Goal: Task Accomplishment & Management: Use online tool/utility

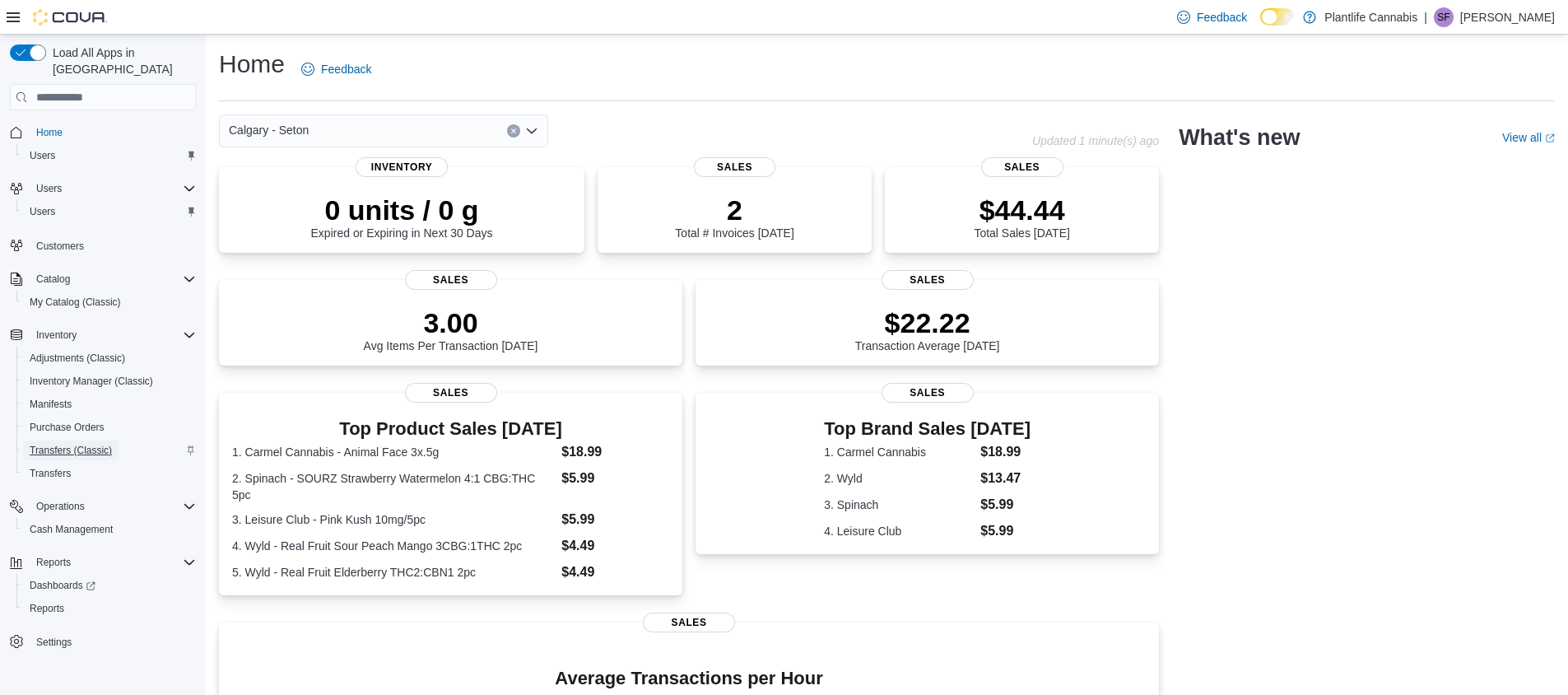
click at [66, 444] on span "Transfers (Classic)" at bounding box center [70, 451] width 82 height 14
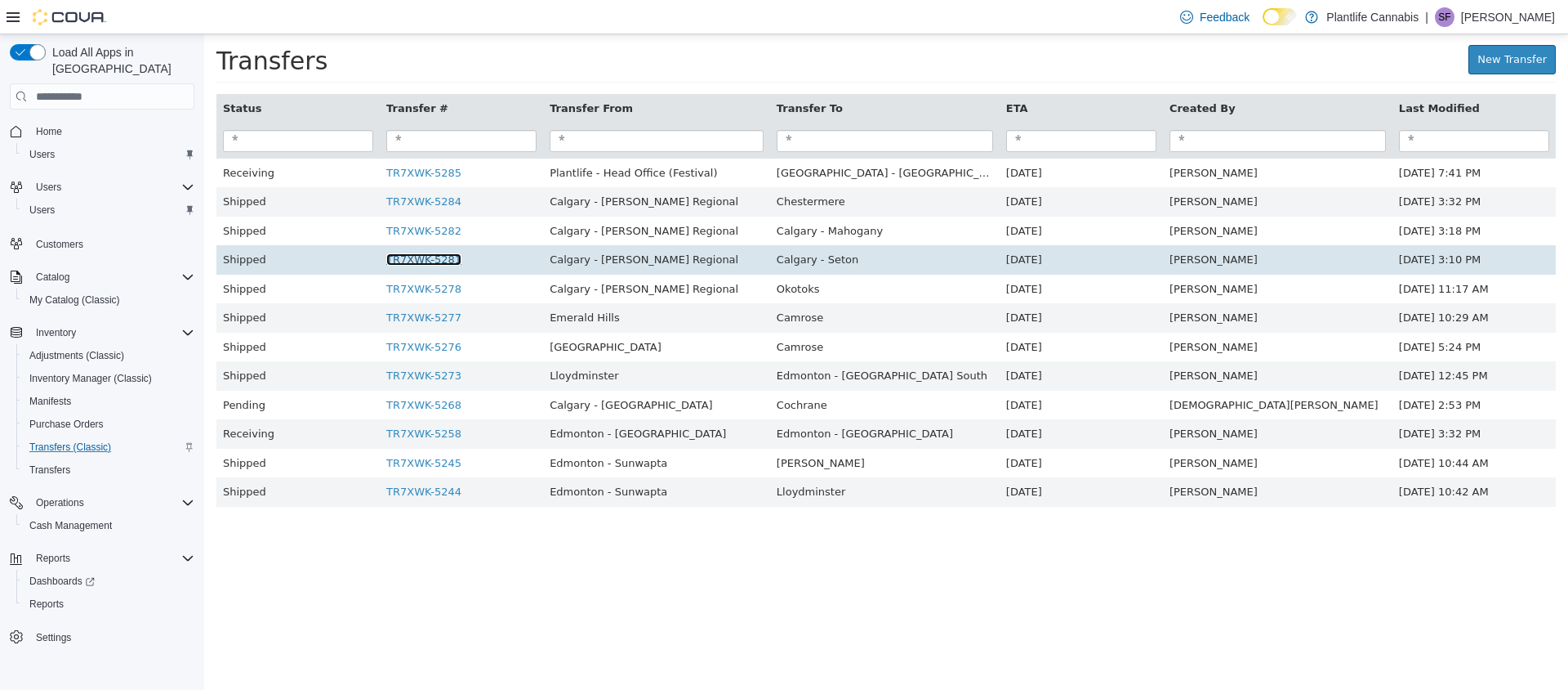
click at [445, 261] on link "TR7XWK-5281" at bounding box center [424, 259] width 76 height 13
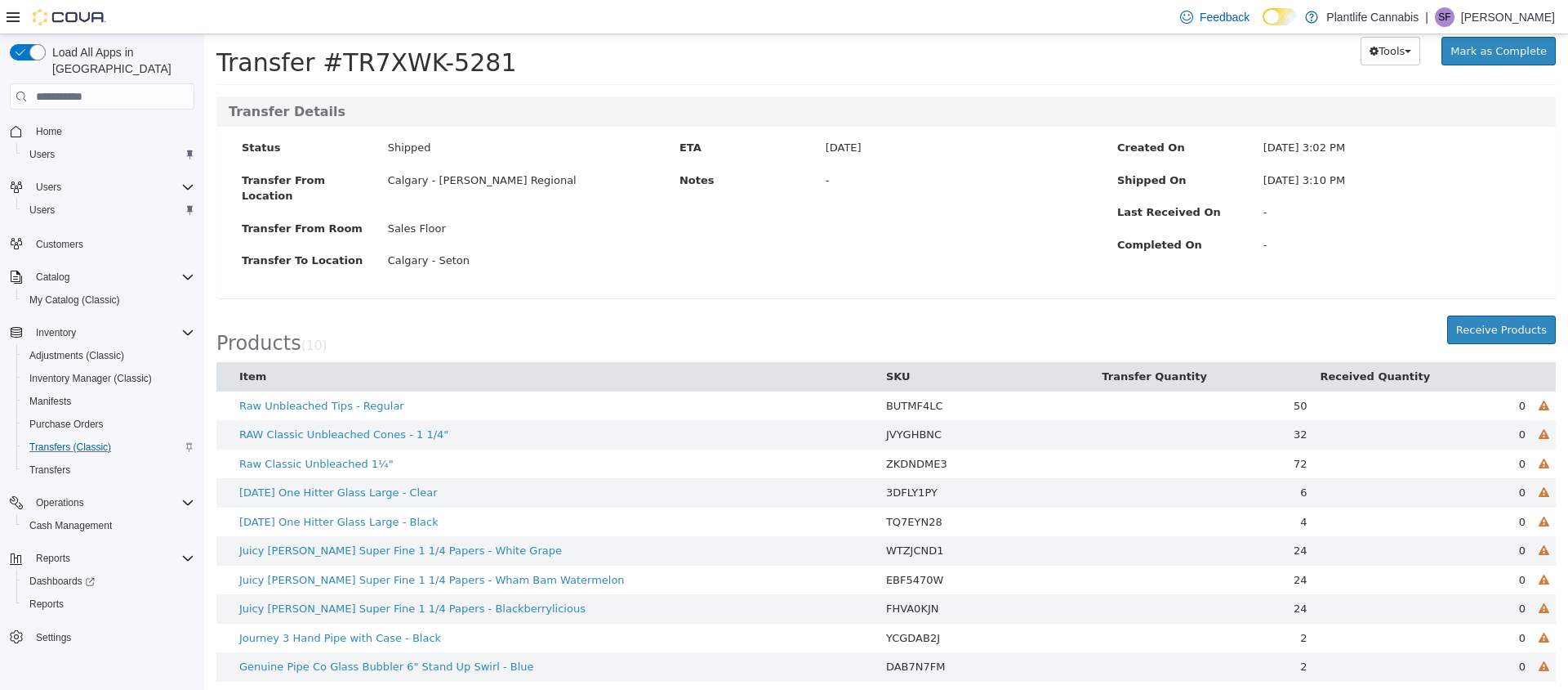
scroll to position [57, 0]
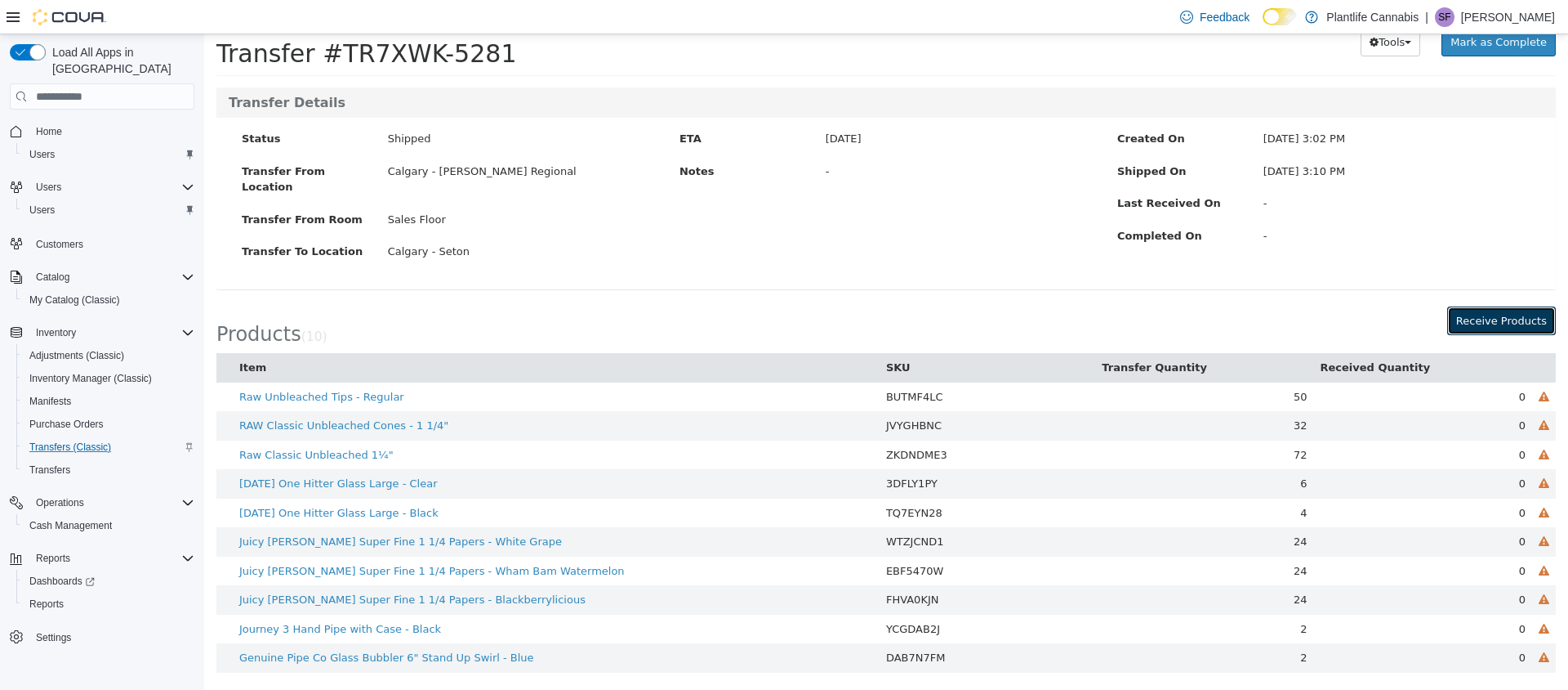
click at [1481, 320] on button "Receive Products" at bounding box center [1501, 321] width 108 height 29
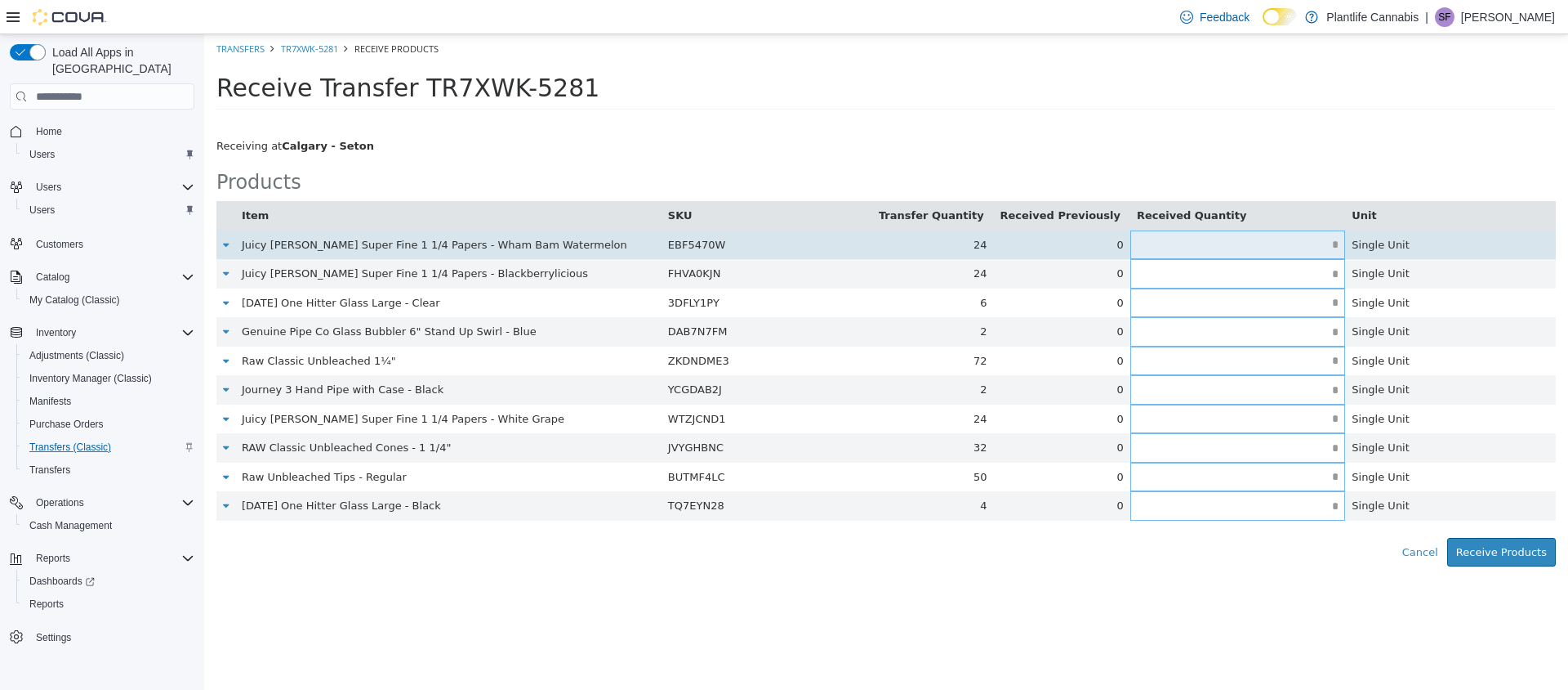
click at [1302, 240] on input "text" at bounding box center [1237, 244] width 215 height 13
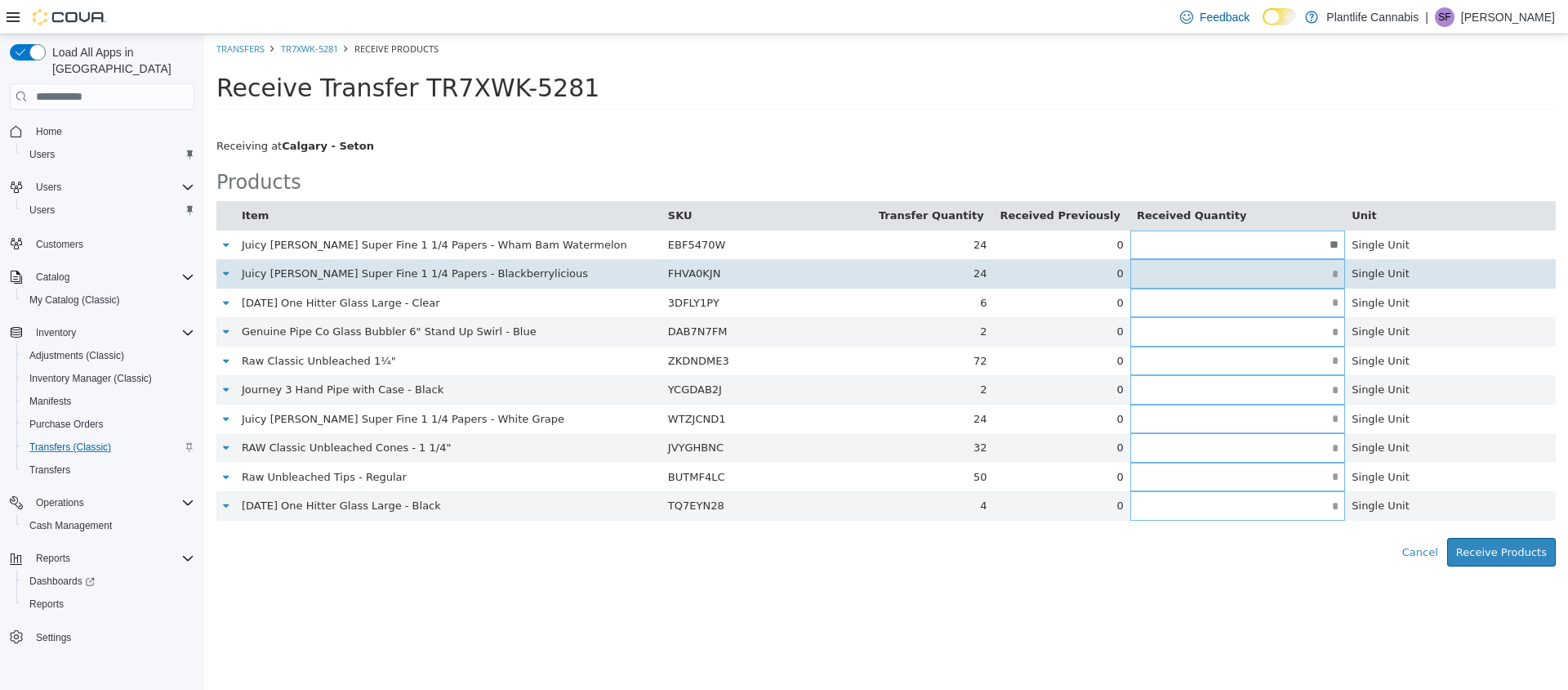
type input "**"
click at [1320, 280] on input "text" at bounding box center [1237, 274] width 215 height 13
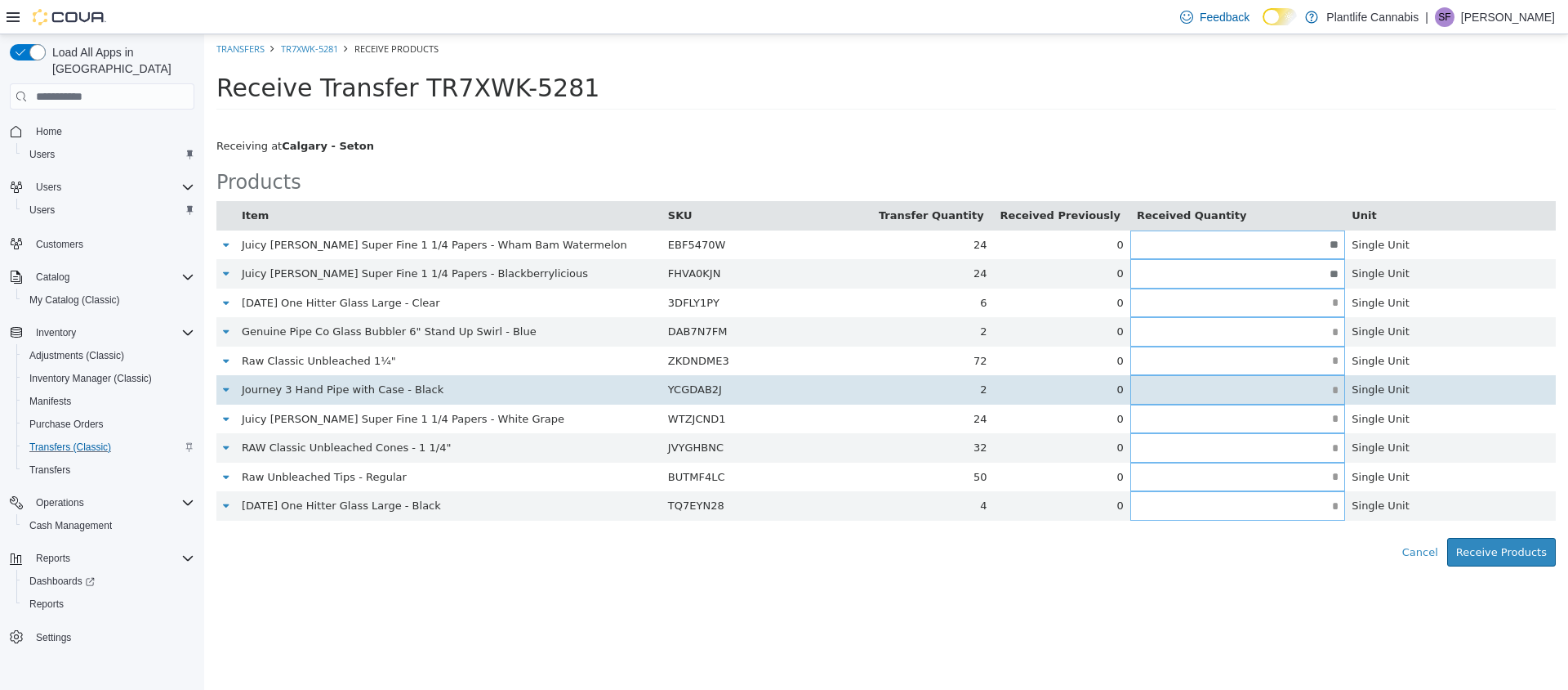
type input "**"
click at [1263, 392] on input "text" at bounding box center [1237, 389] width 215 height 13
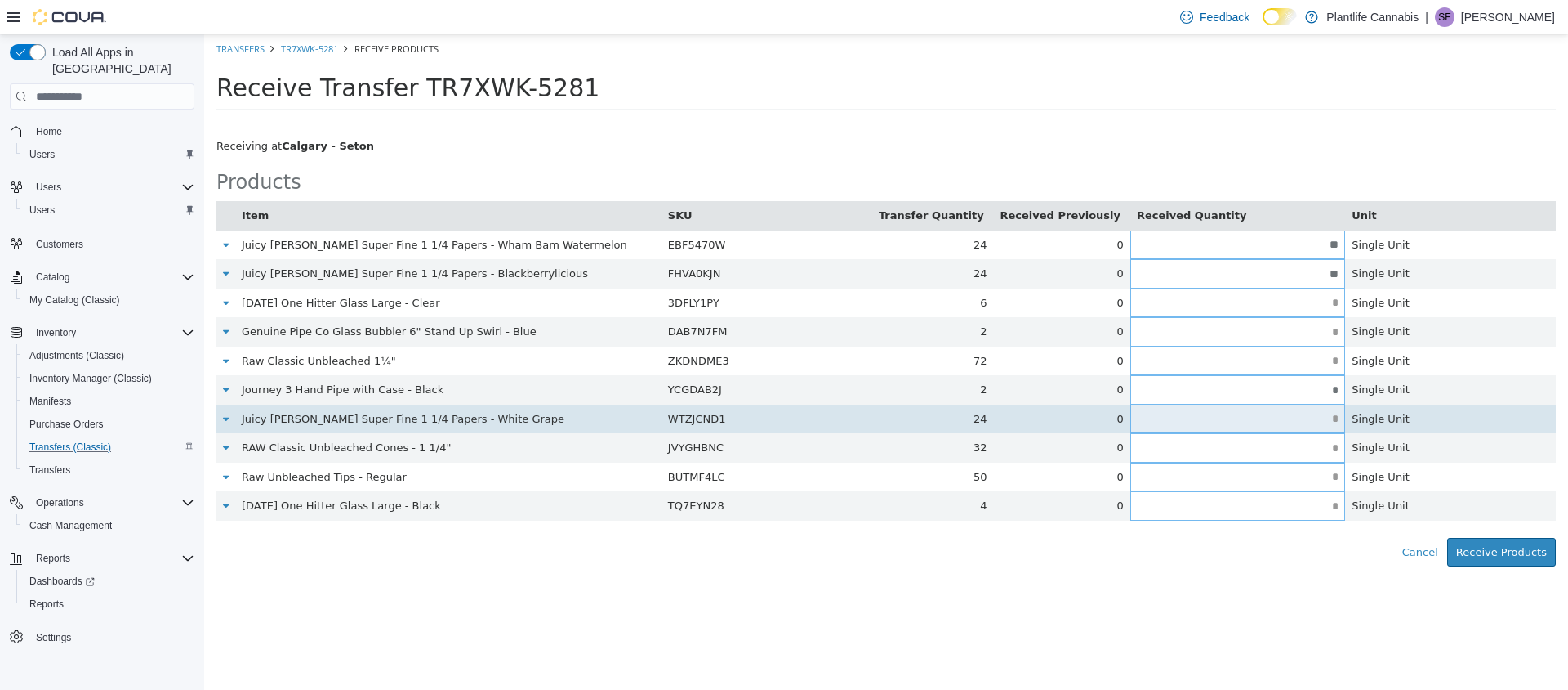
type input "*"
click at [1268, 416] on input "text" at bounding box center [1237, 419] width 215 height 13
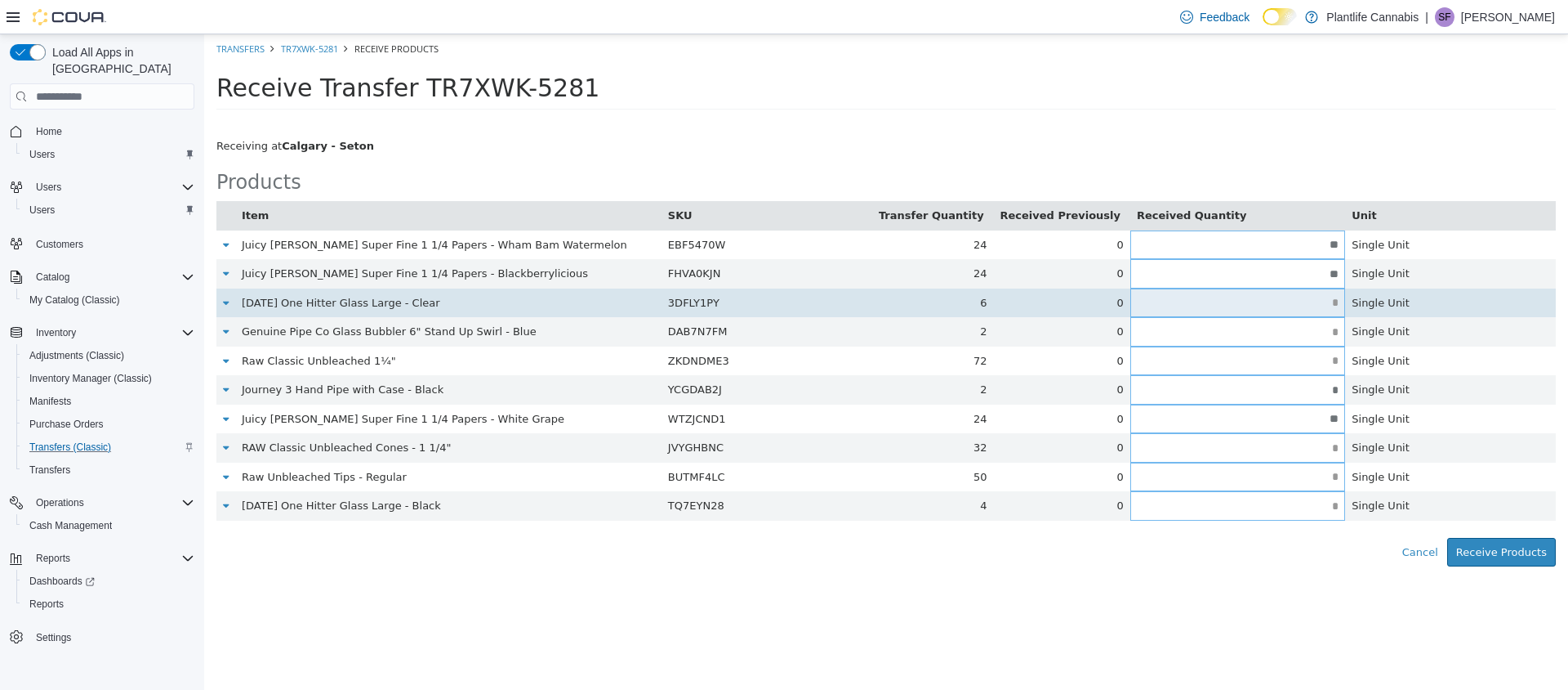
type input "**"
click at [1273, 303] on input "text" at bounding box center [1237, 302] width 215 height 13
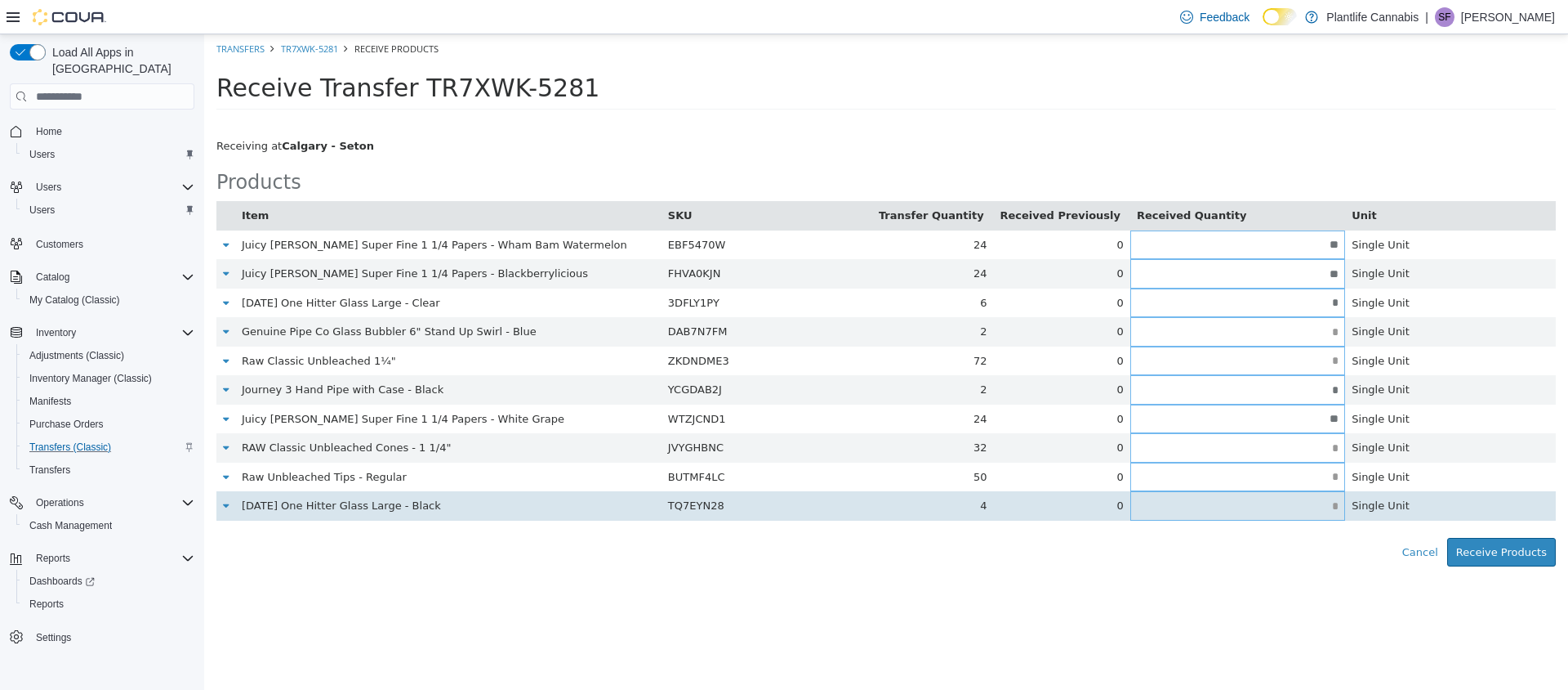
type input "*"
click at [1287, 506] on input "text" at bounding box center [1237, 506] width 215 height 13
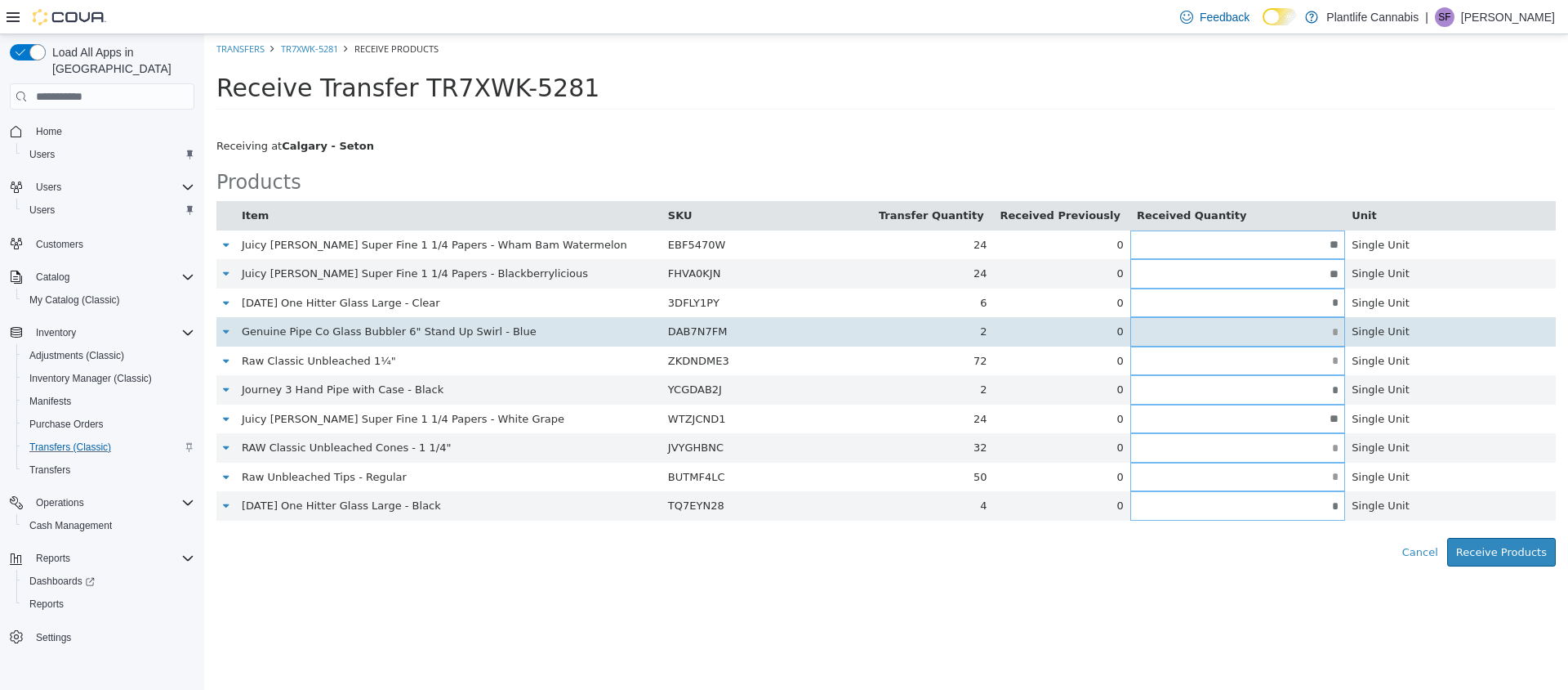
type input "*"
click at [1313, 328] on input "text" at bounding box center [1237, 332] width 215 height 13
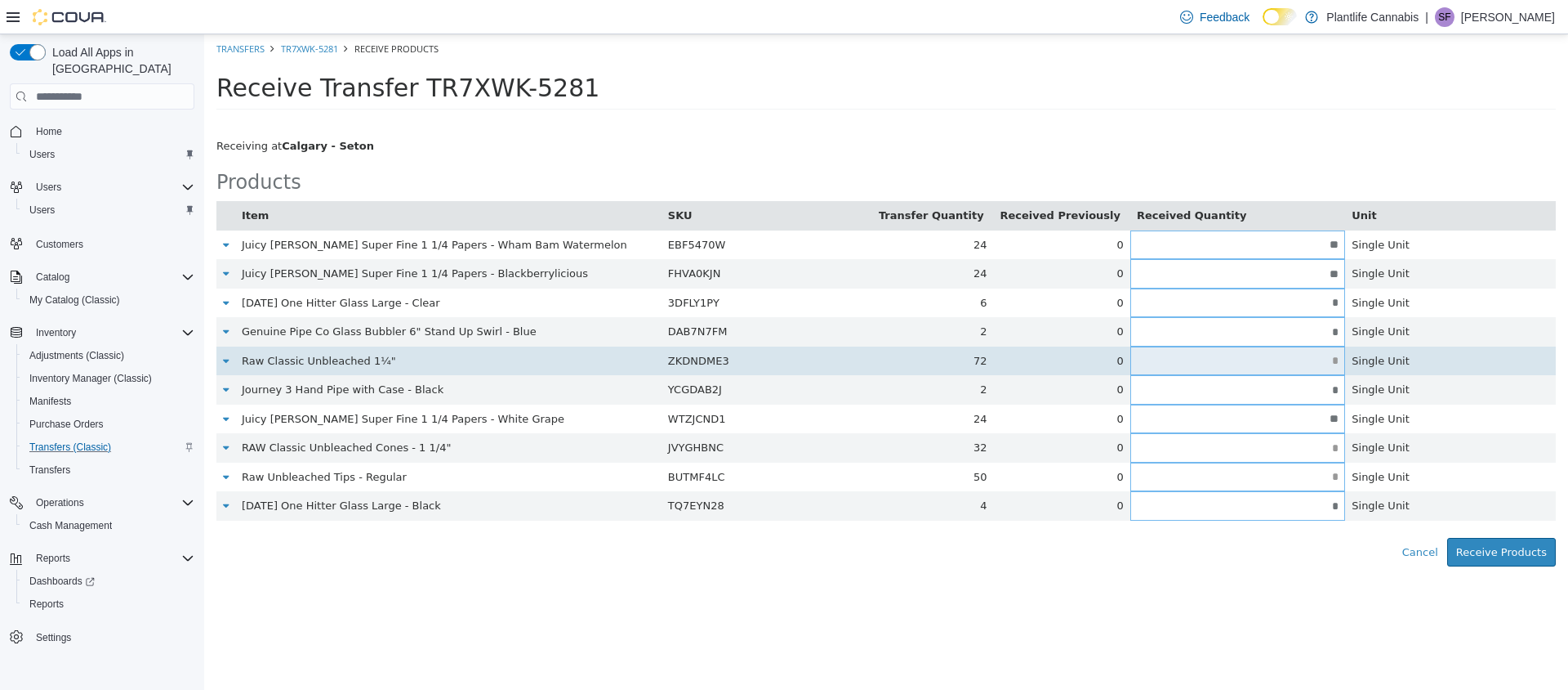
type input "*"
click at [1298, 353] on td at bounding box center [1237, 361] width 215 height 29
click at [1320, 369] on td at bounding box center [1237, 361] width 215 height 29
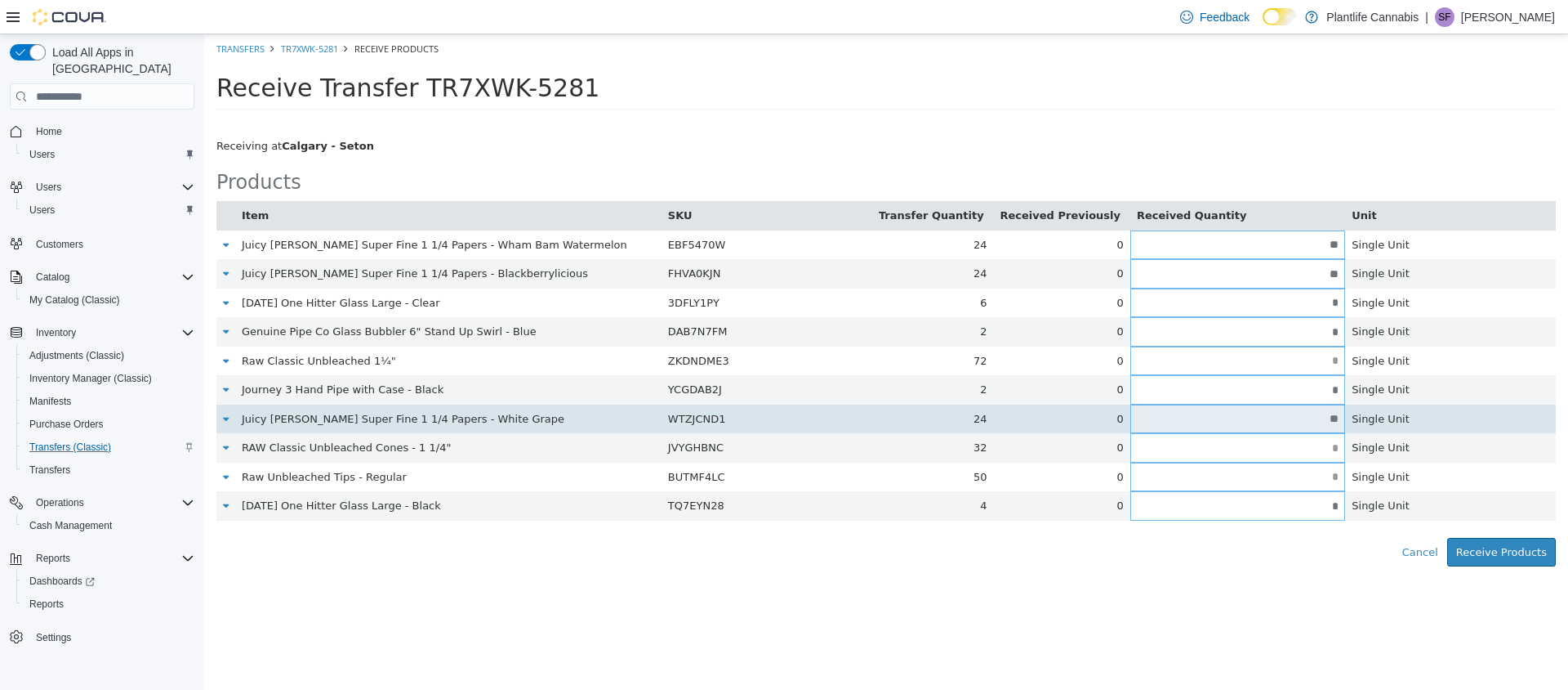
drag, startPoint x: 1311, startPoint y: 385, endPoint x: 1309, endPoint y: 405, distance: 20.1
click at [1310, 400] on td "*" at bounding box center [1237, 389] width 215 height 29
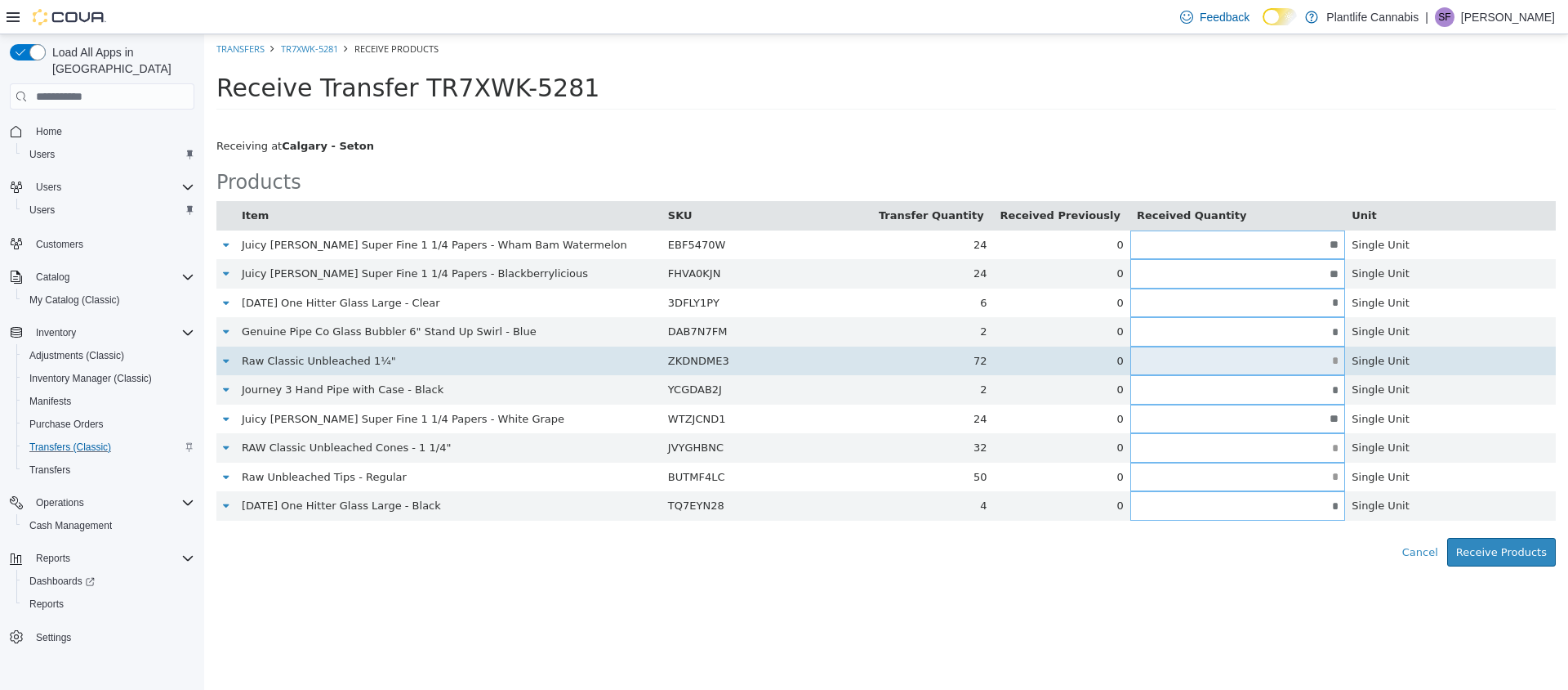
click at [1314, 357] on input "text" at bounding box center [1237, 360] width 215 height 13
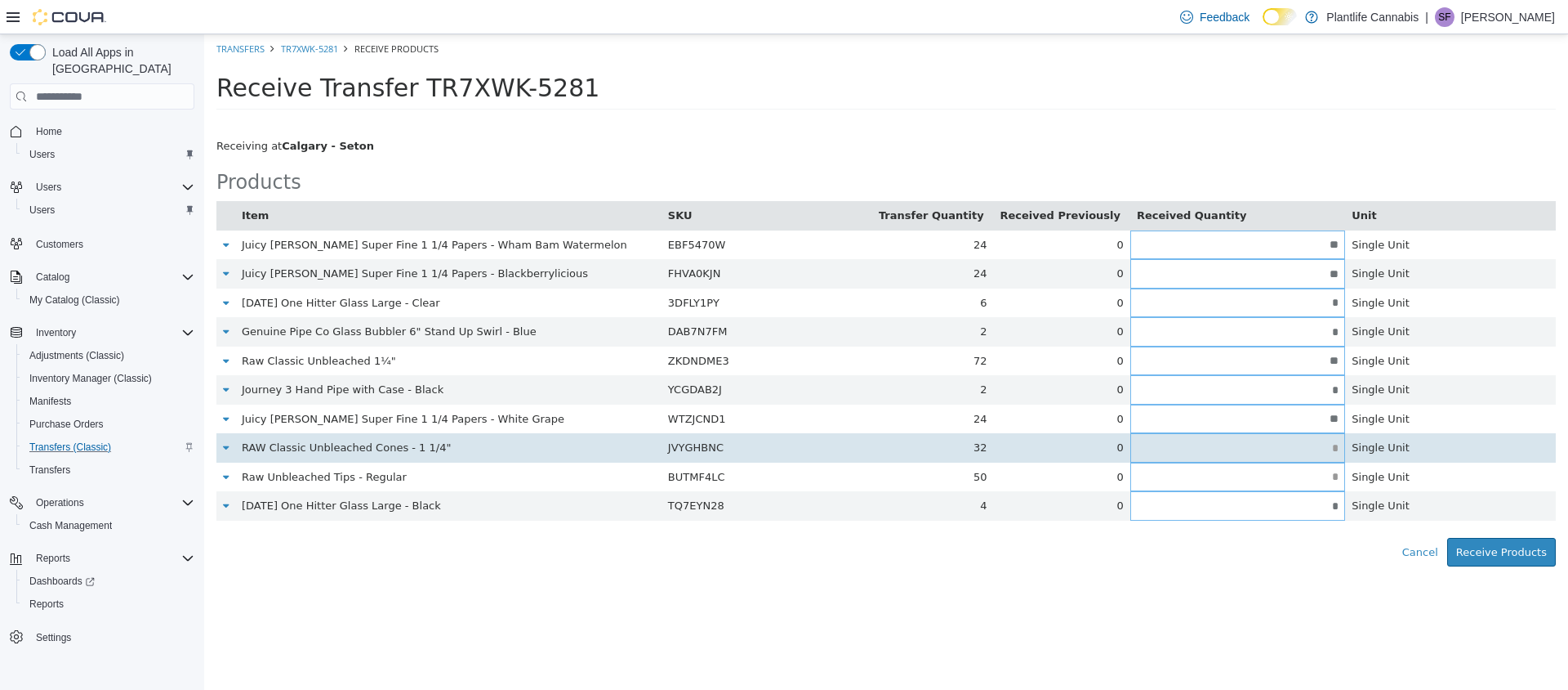
type input "**"
click at [1312, 451] on input "text" at bounding box center [1237, 448] width 215 height 13
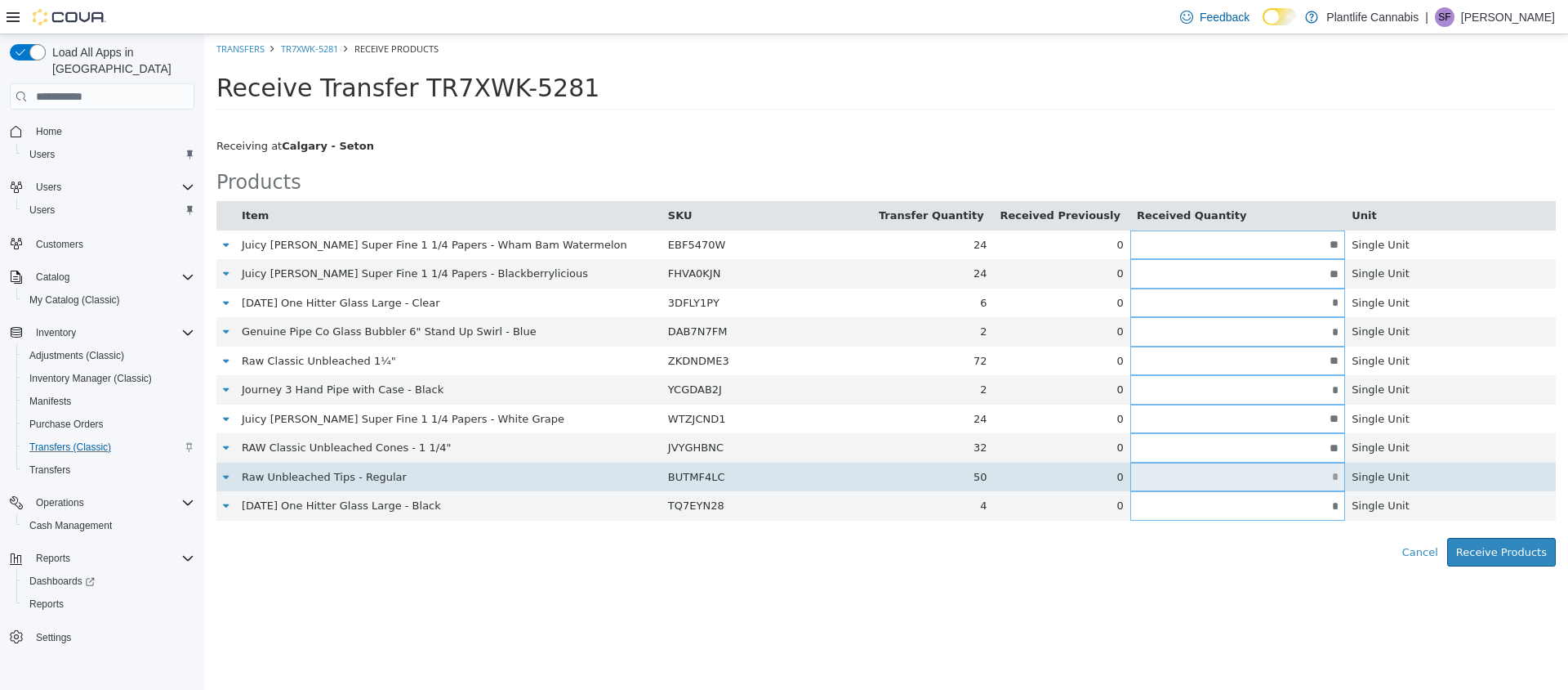
type input "**"
click at [1278, 478] on input "text" at bounding box center [1237, 477] width 215 height 13
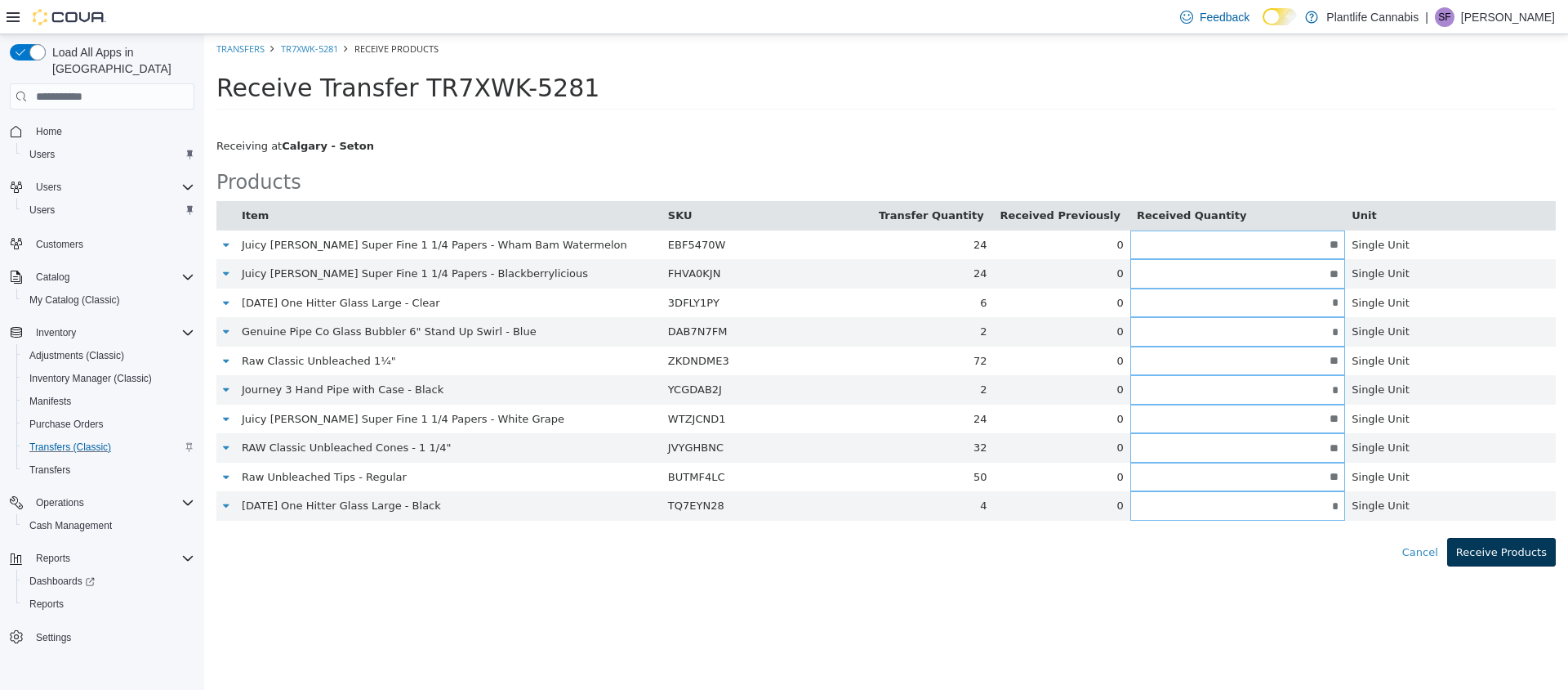
type input "**"
click at [1474, 557] on button "Receive Products" at bounding box center [1501, 551] width 108 height 29
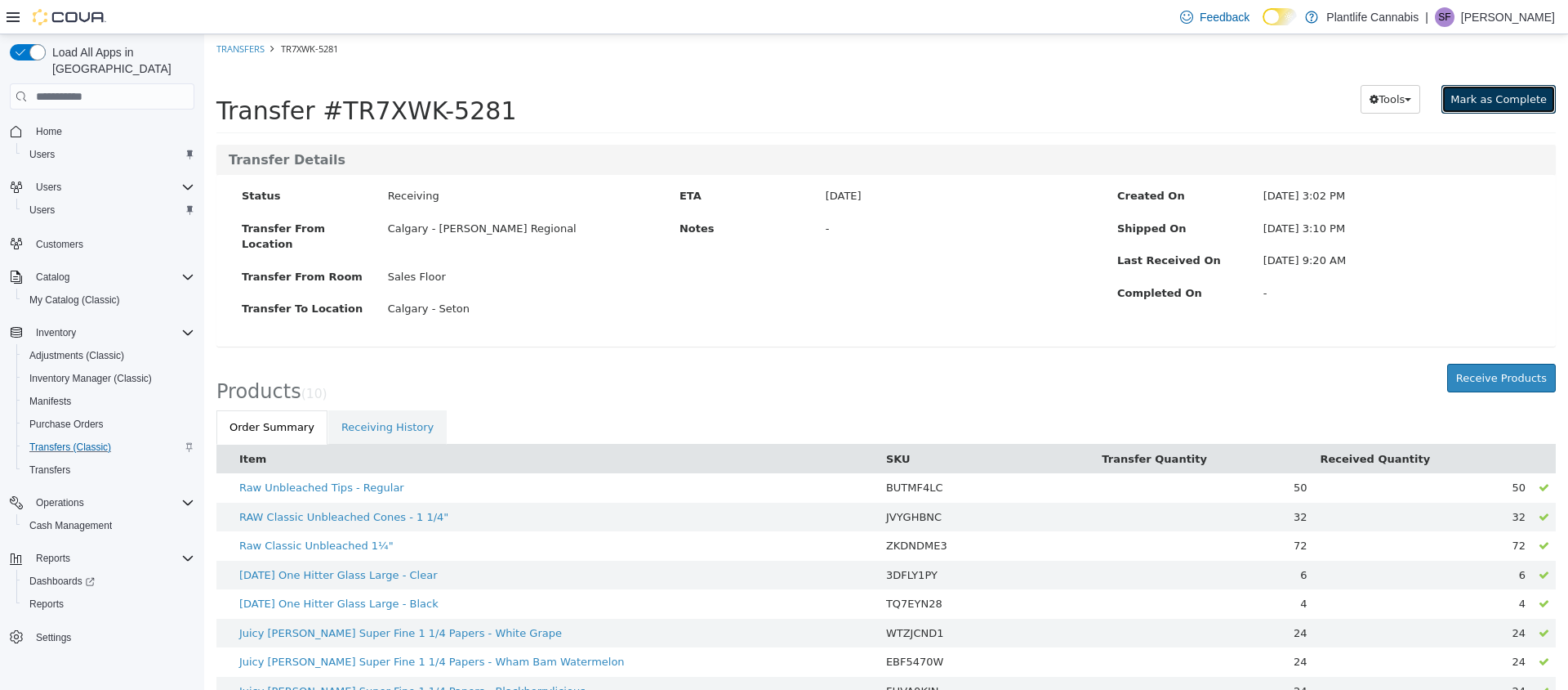
click at [1483, 101] on span "Mark as Complete" at bounding box center [1498, 99] width 96 height 13
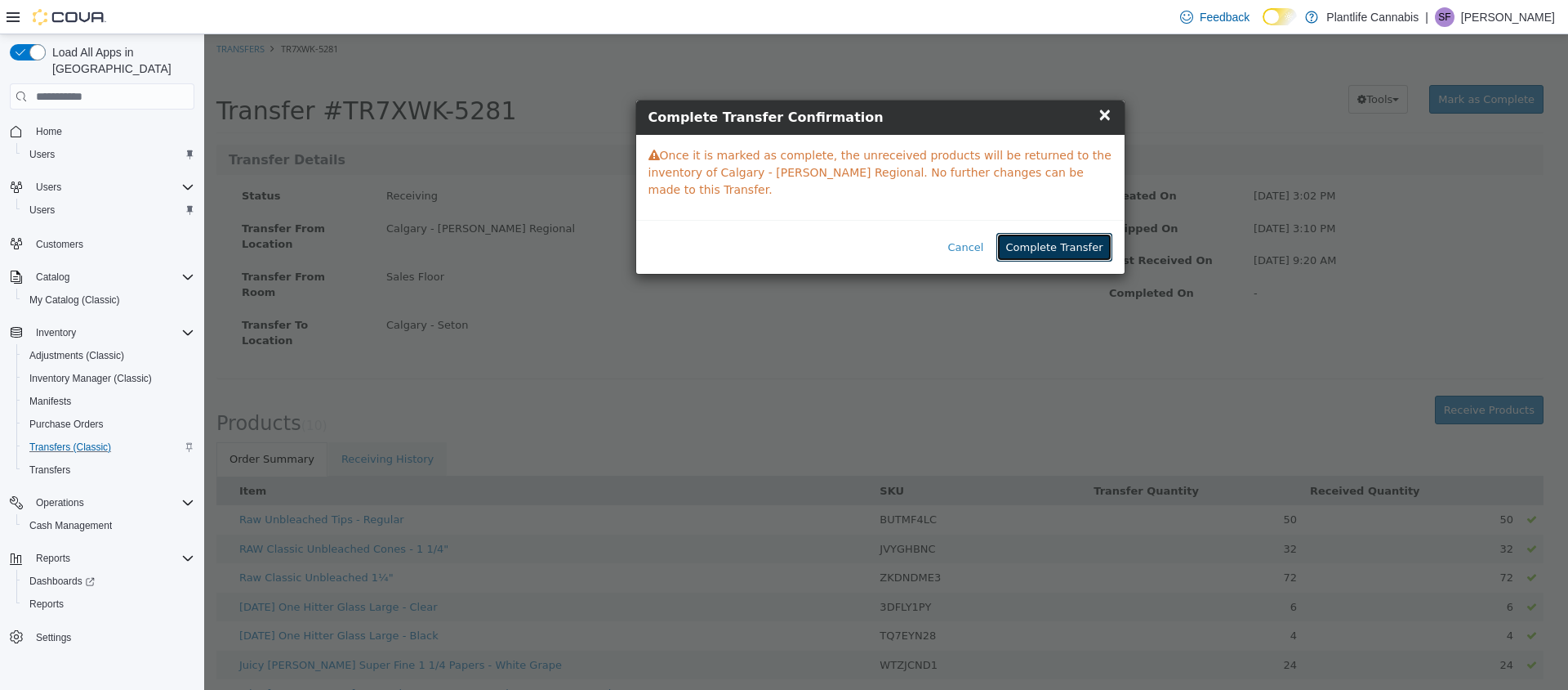
click at [1073, 248] on button "Complete Transfer" at bounding box center [1054, 247] width 115 height 29
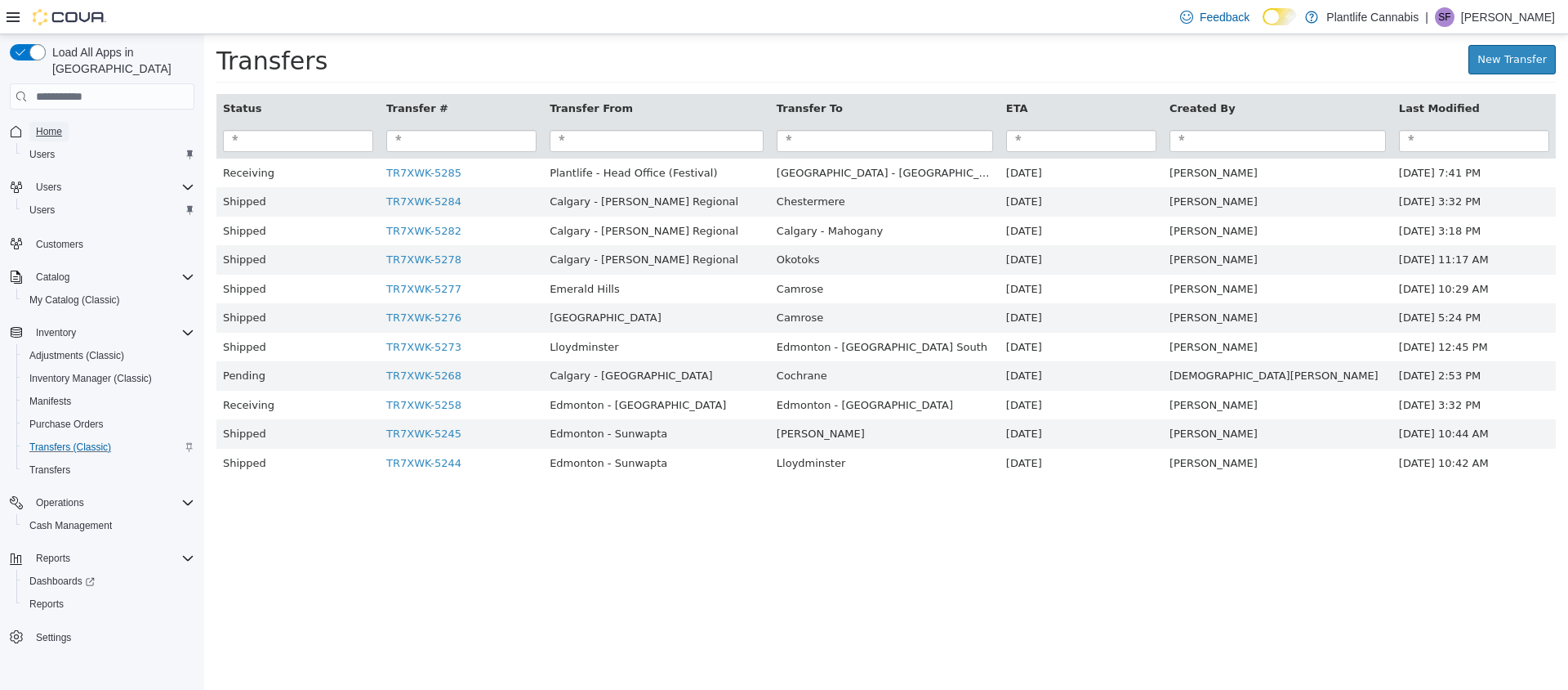
click at [57, 125] on span "Home" at bounding box center [49, 132] width 26 height 13
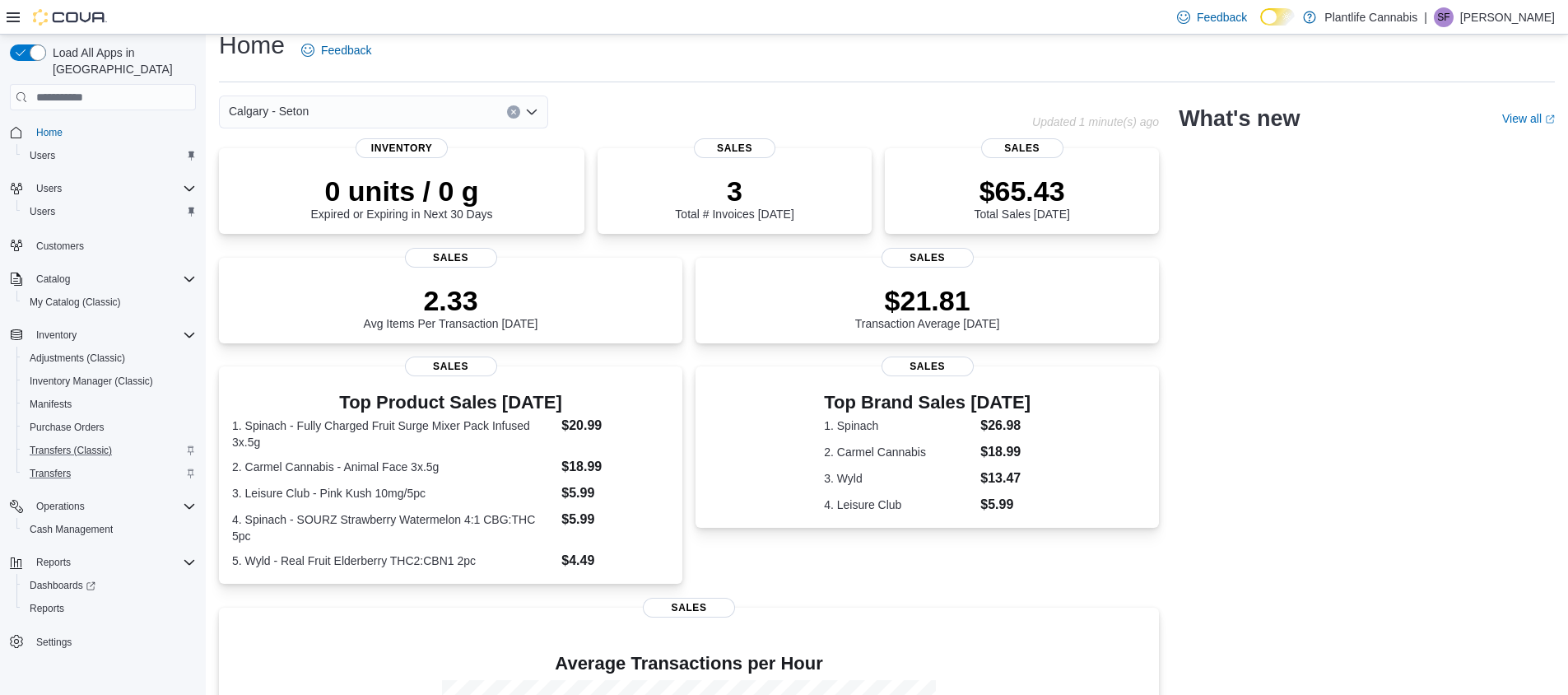
scroll to position [108, 0]
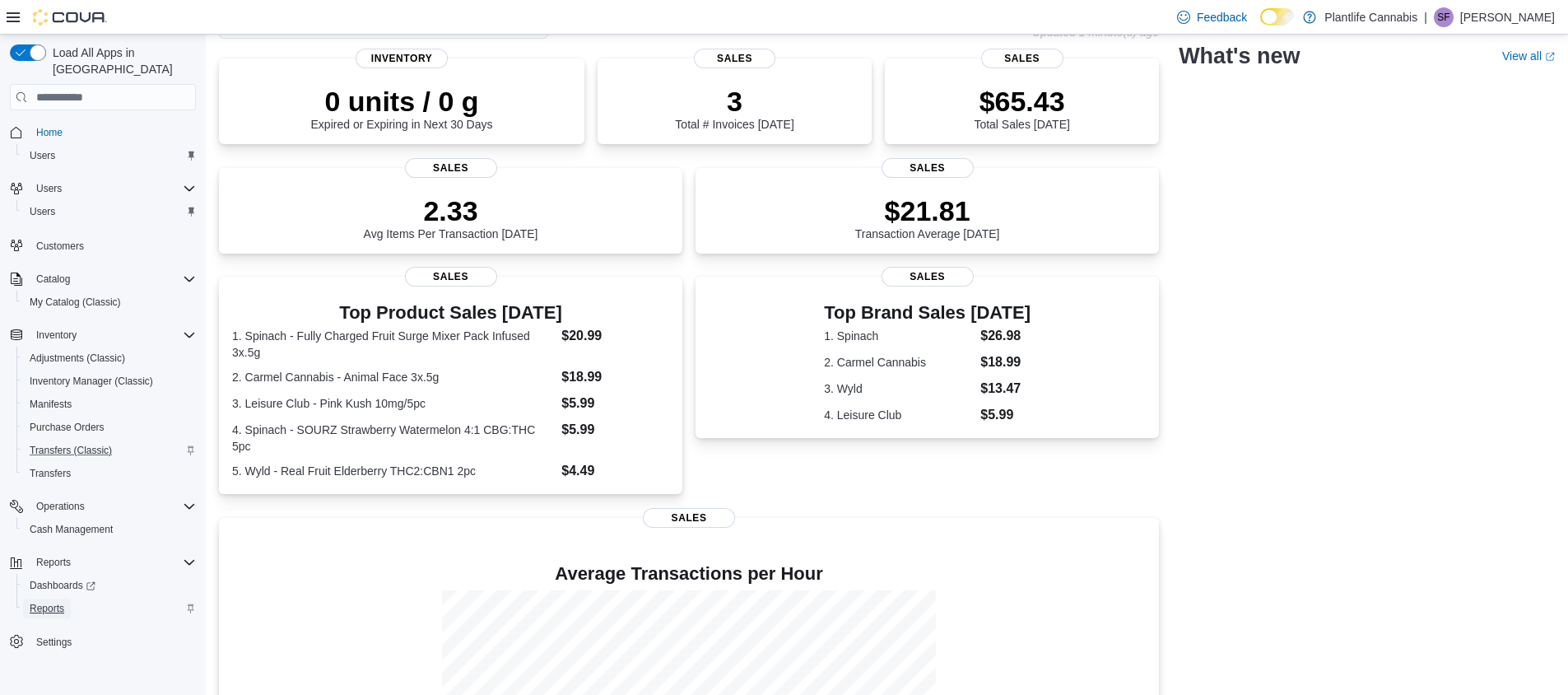
click at [52, 602] on span "Reports" at bounding box center [47, 609] width 35 height 14
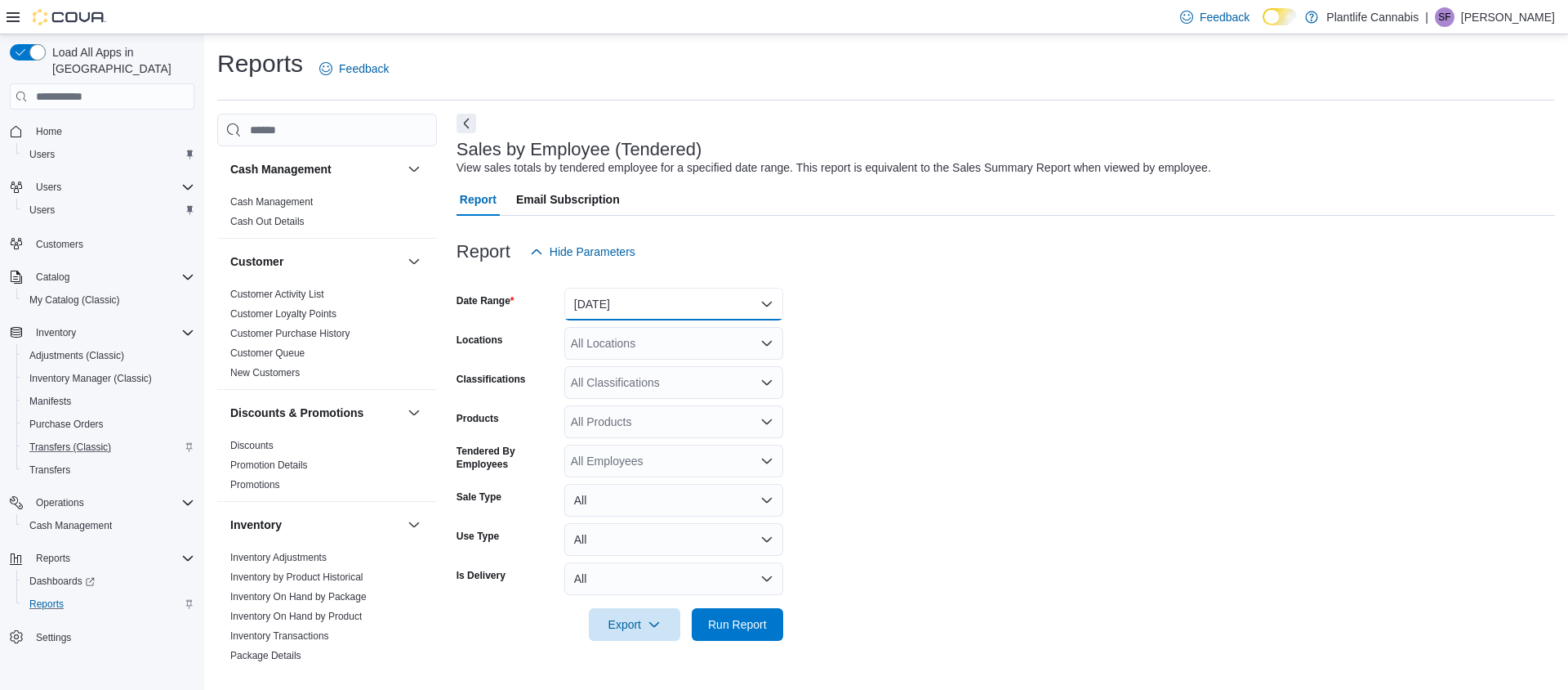
click at [614, 298] on button "Yesterday" at bounding box center [674, 304] width 219 height 33
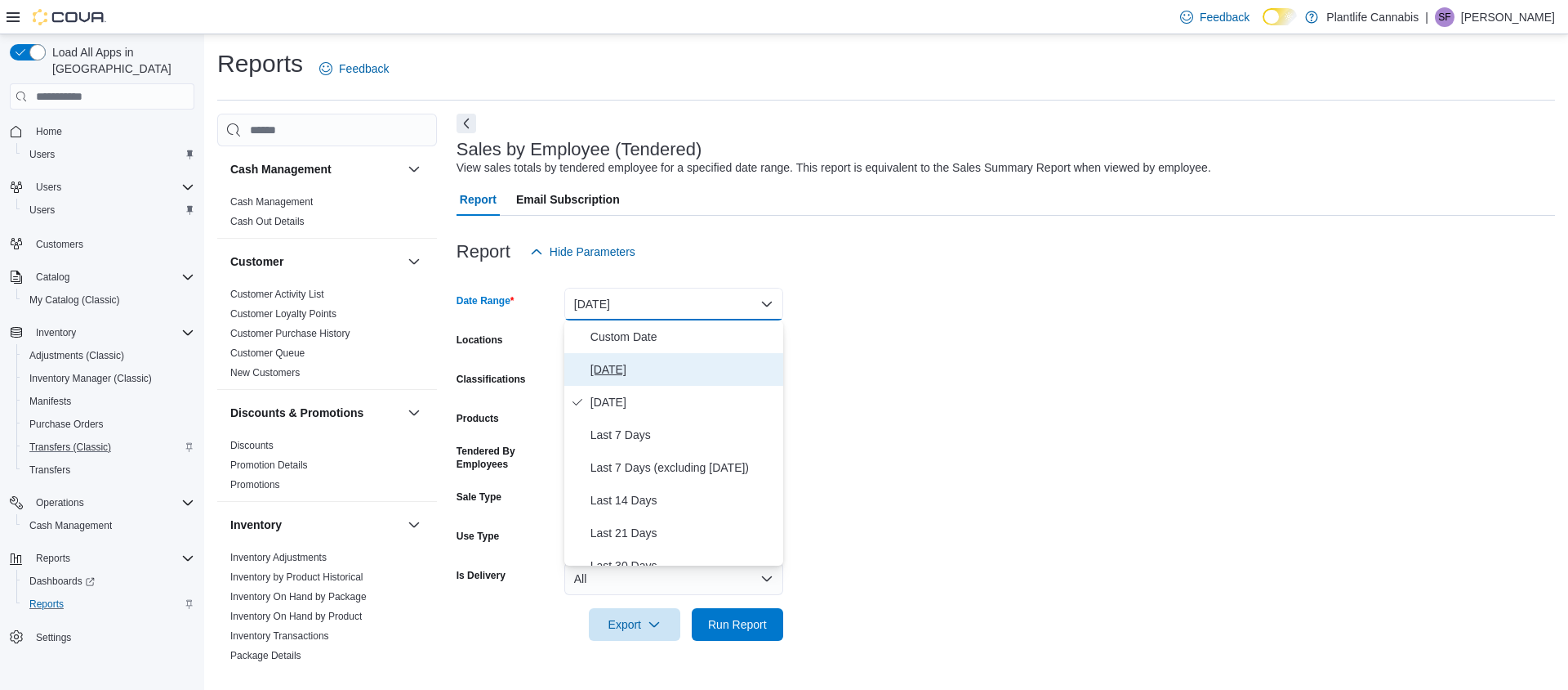
click at [615, 370] on span "Today" at bounding box center [684, 369] width 186 height 19
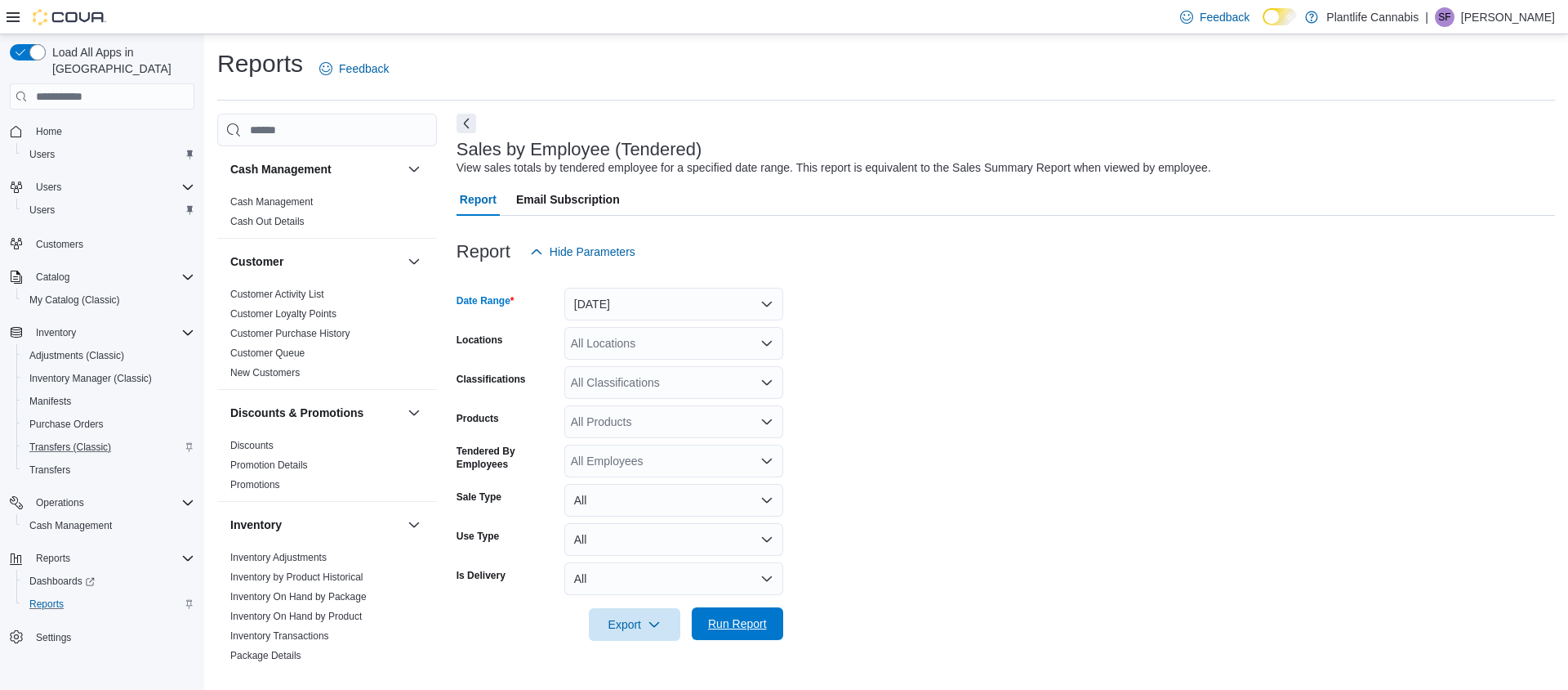
click at [740, 616] on span "Run Report" at bounding box center [737, 623] width 59 height 16
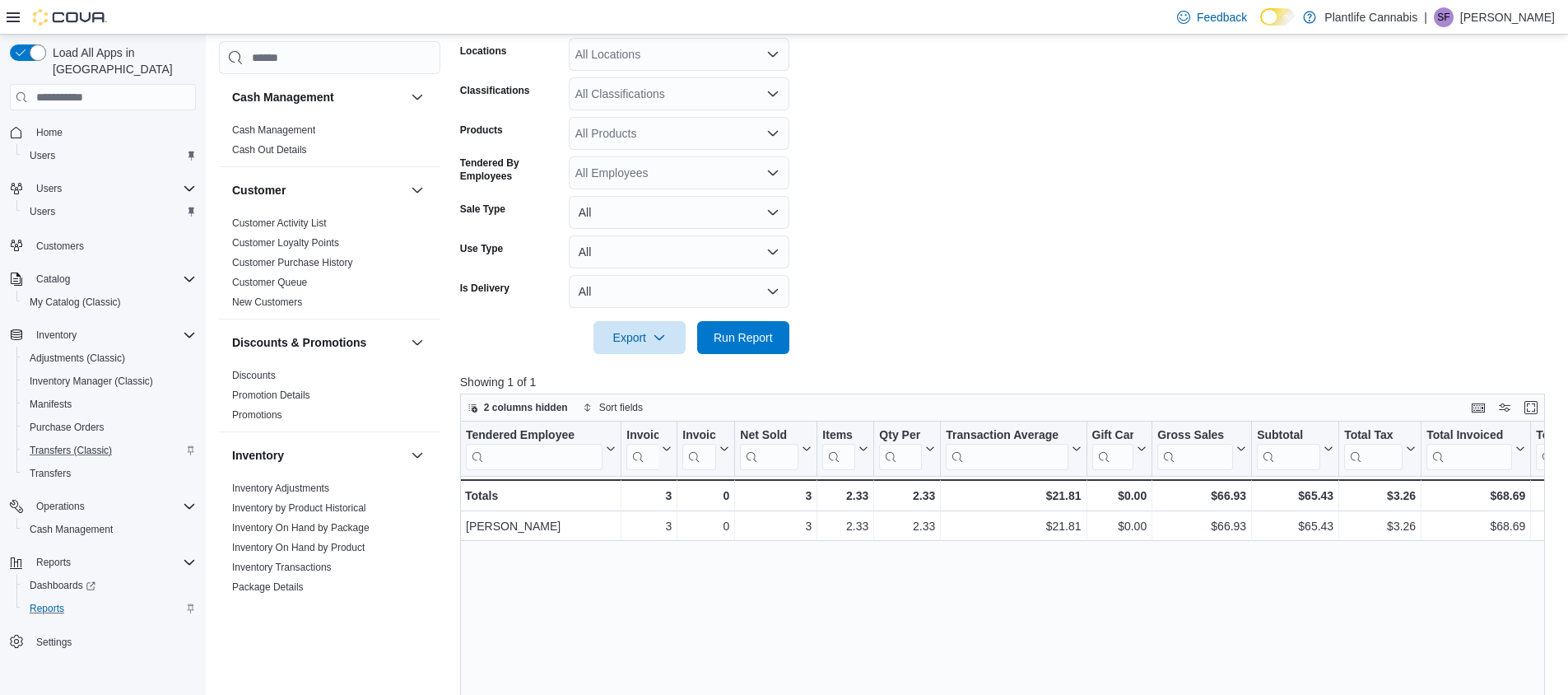
scroll to position [453, 0]
